Goal: Information Seeking & Learning: Check status

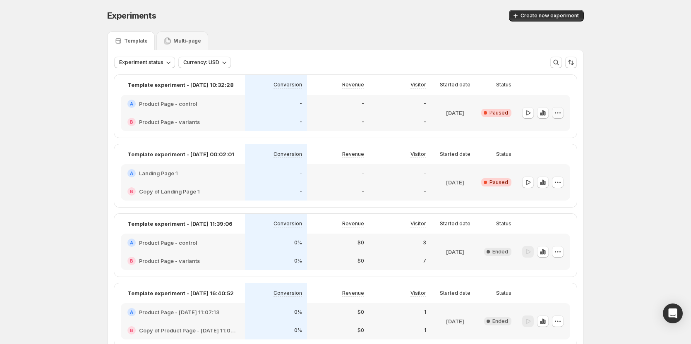
click at [556, 114] on icon "button" at bounding box center [558, 113] width 8 height 8
click at [545, 116] on icon "button" at bounding box center [543, 113] width 8 height 8
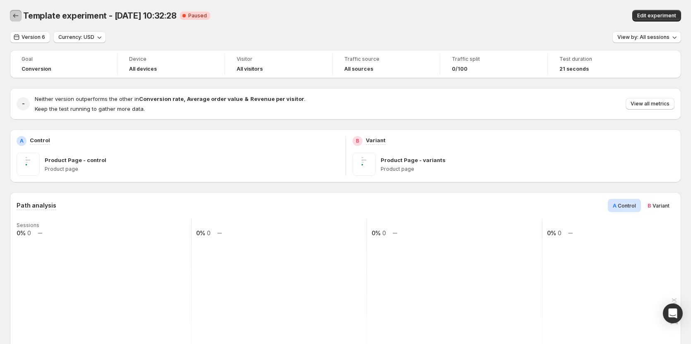
click at [17, 16] on icon "Back" at bounding box center [16, 16] width 8 height 8
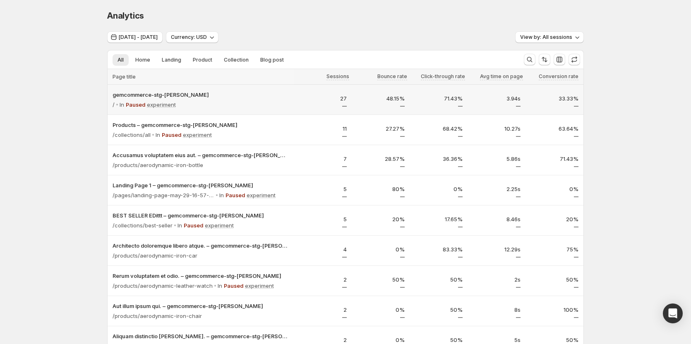
click at [275, 107] on div "/ In Paused experiment" at bounding box center [201, 105] width 176 height 12
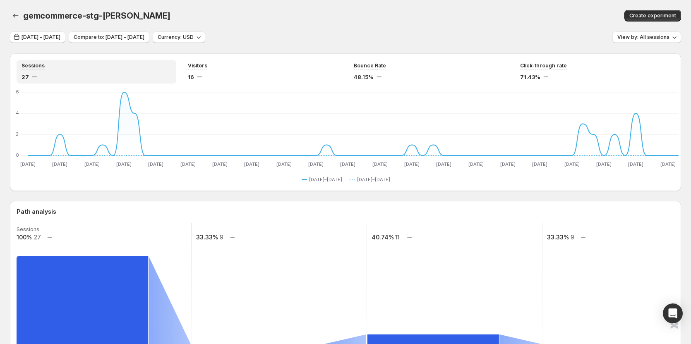
click at [238, 85] on div "Sessions 27 Visitors 16 Bounce Rate 48.15% Click-through rate 71.43% [DATE] [DA…" at bounding box center [345, 122] width 671 height 138
click at [233, 70] on div "Visitors 16" at bounding box center [263, 71] width 150 height 19
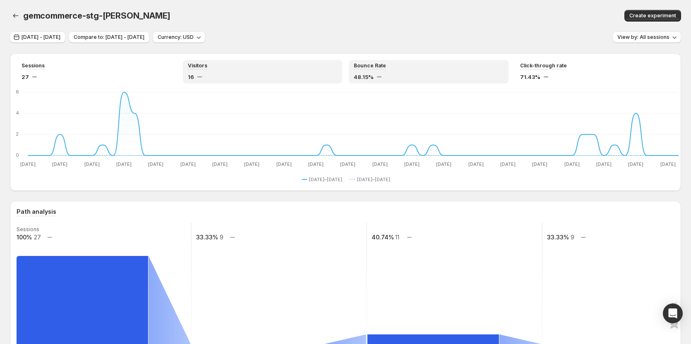
click at [380, 70] on div "Bounce Rate 48.15%" at bounding box center [429, 71] width 150 height 19
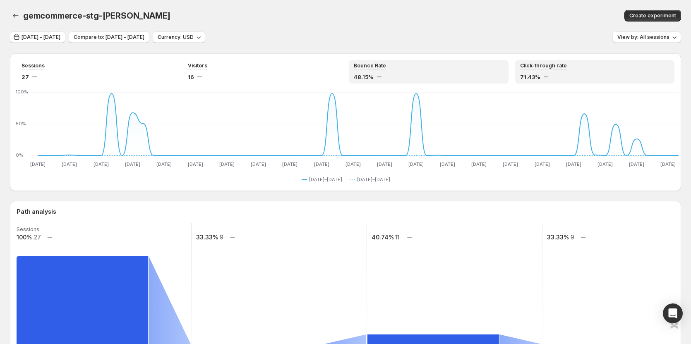
click at [570, 70] on div "Click-through rate 71.43%" at bounding box center [595, 71] width 150 height 19
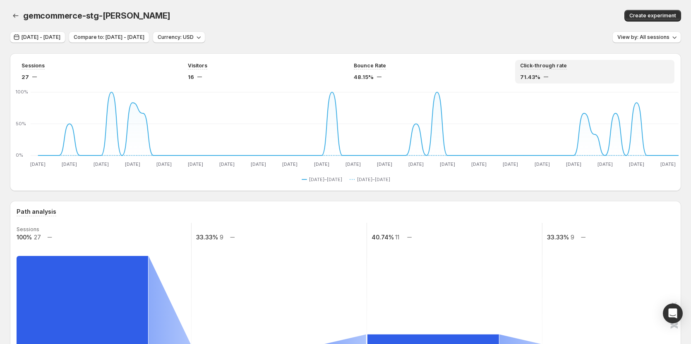
click at [21, 21] on div at bounding box center [16, 16] width 13 height 12
click at [16, 17] on icon "button" at bounding box center [16, 16] width 8 height 8
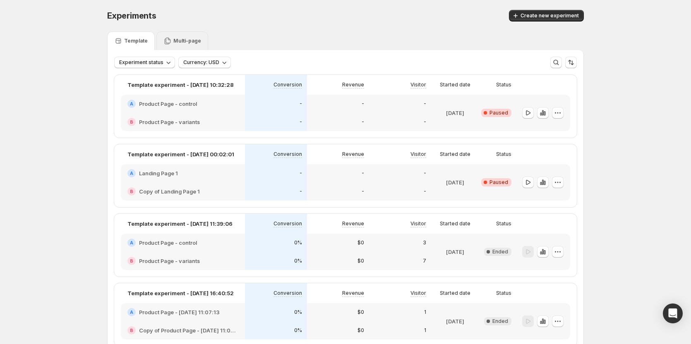
click at [178, 41] on p "Multi-page" at bounding box center [187, 41] width 28 height 7
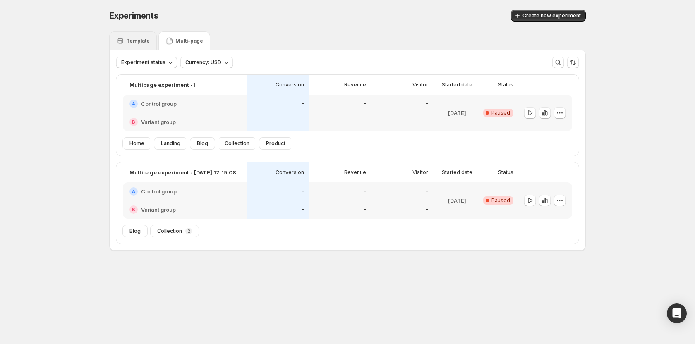
click at [128, 45] on div "Template" at bounding box center [133, 41] width 34 height 8
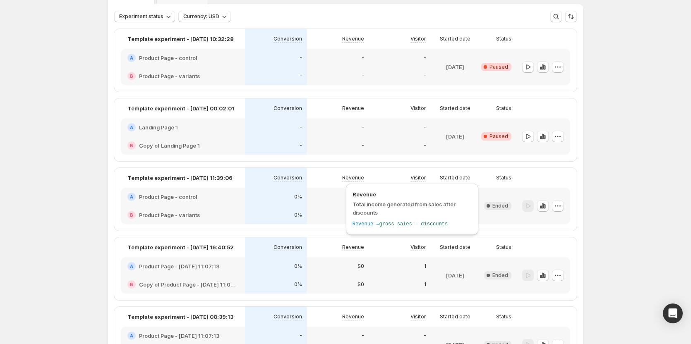
scroll to position [123, 0]
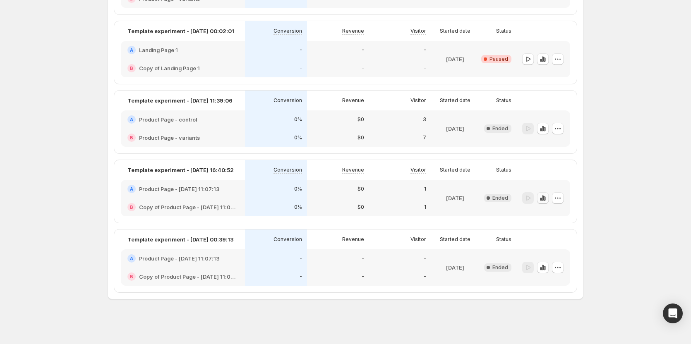
click at [544, 199] on icon "button" at bounding box center [543, 197] width 2 height 5
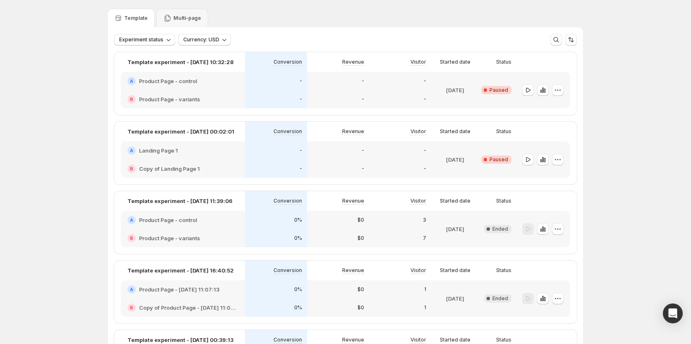
scroll to position [123, 0]
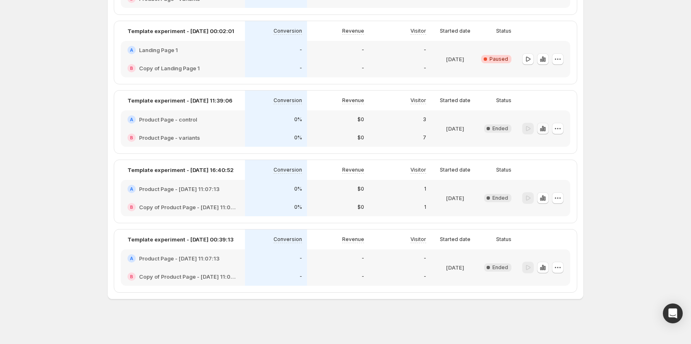
click at [545, 132] on icon "button" at bounding box center [543, 129] width 8 height 8
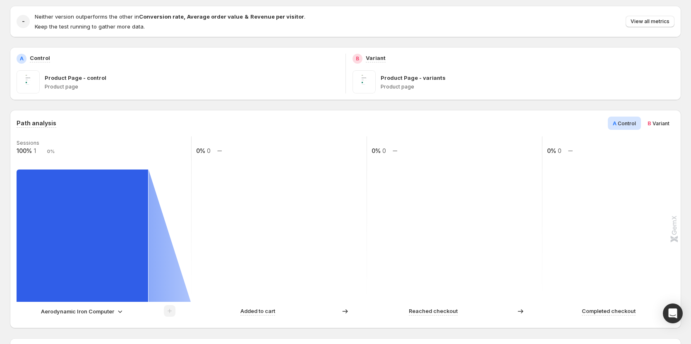
scroll to position [83, 0]
